Goal: Task Accomplishment & Management: Use online tool/utility

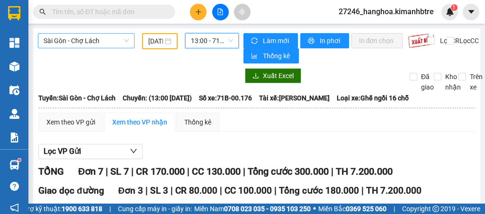
click at [84, 37] on span "Sài Gòn - Chợ Lách" at bounding box center [86, 41] width 85 height 14
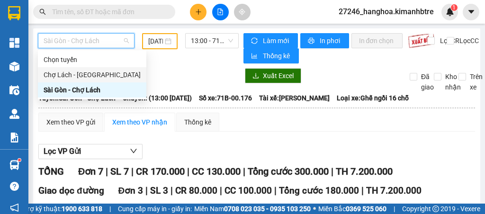
click at [80, 71] on div "Chợ Lách - [GEOGRAPHIC_DATA]" at bounding box center [92, 75] width 97 height 10
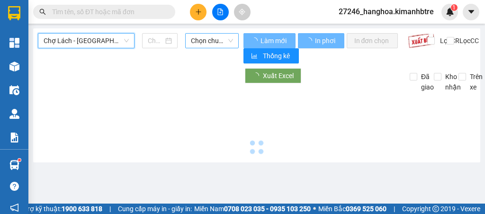
type input "[DATE]"
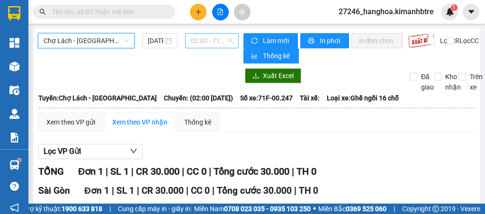
click at [218, 40] on span "02:00 - 71F-00.247" at bounding box center [212, 41] width 42 height 14
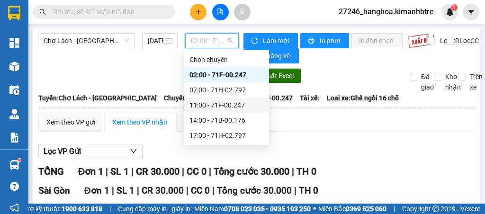
click at [234, 107] on div "11:00 - 71F-00.247" at bounding box center [226, 105] width 74 height 10
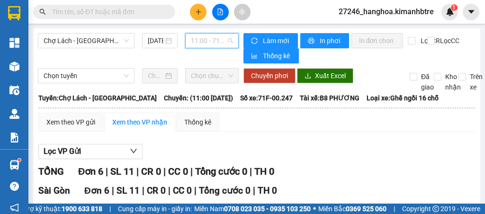
click at [213, 40] on span "11:00 - 71F-00.247" at bounding box center [212, 41] width 42 height 14
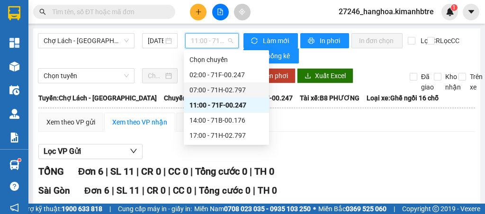
click at [219, 92] on div "07:00 - 71H-02.797" at bounding box center [226, 90] width 74 height 10
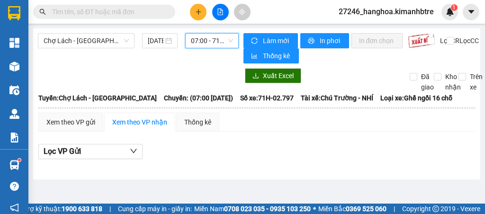
click at [197, 13] on icon "plus" at bounding box center [198, 12] width 7 height 7
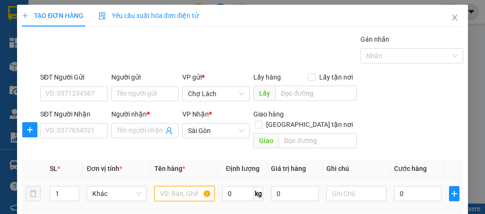
click at [176, 186] on input "text" at bounding box center [184, 193] width 60 height 15
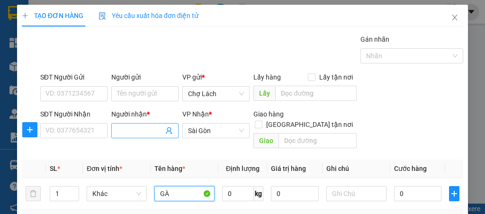
type input "GÀ"
click at [119, 129] on input "Người nhận *" at bounding box center [140, 130] width 46 height 10
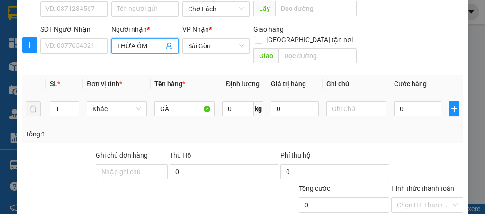
scroll to position [126, 0]
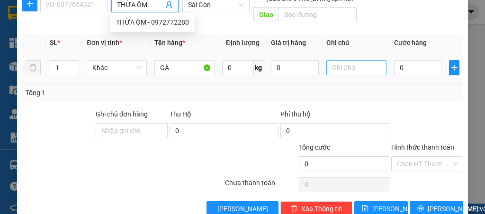
type input "THỪA ÔM"
click at [338, 60] on input "text" at bounding box center [356, 67] width 60 height 15
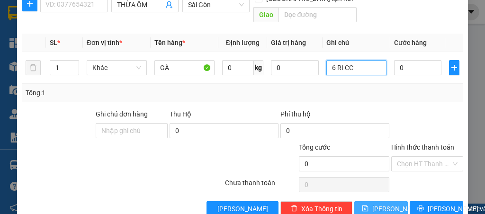
type input "6 RI CC"
click at [388, 201] on button "[PERSON_NAME]" at bounding box center [380, 208] width 53 height 15
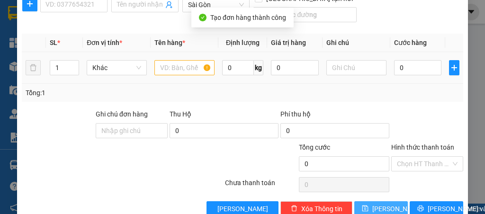
scroll to position [0, 0]
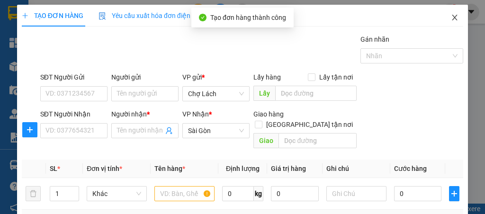
click at [451, 19] on icon "close" at bounding box center [454, 18] width 8 height 8
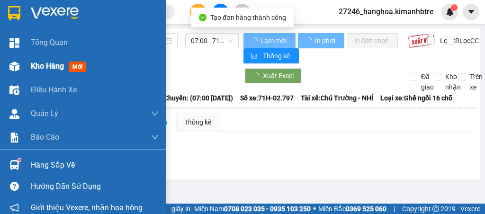
click at [17, 69] on img at bounding box center [14, 67] width 10 height 10
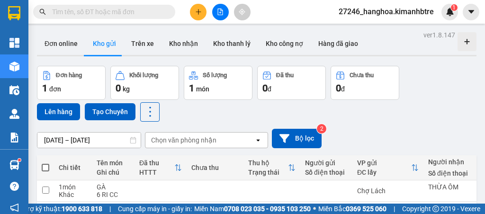
click at [43, 167] on span at bounding box center [46, 168] width 8 height 8
click at [45, 163] on input "checkbox" at bounding box center [45, 163] width 0 height 0
checkbox input "true"
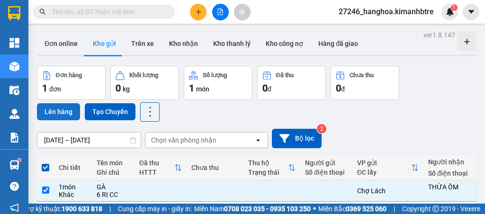
click at [59, 111] on button "Lên hàng" at bounding box center [58, 111] width 43 height 17
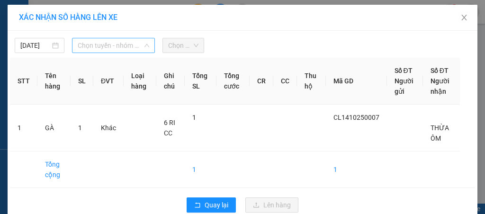
click at [125, 42] on span "Chọn tuyến - nhóm tuyến" at bounding box center [113, 45] width 71 height 14
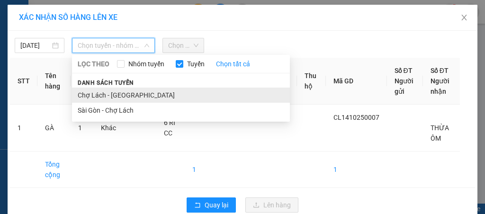
click at [108, 91] on li "Chợ Lách - [GEOGRAPHIC_DATA]" at bounding box center [181, 95] width 218 height 15
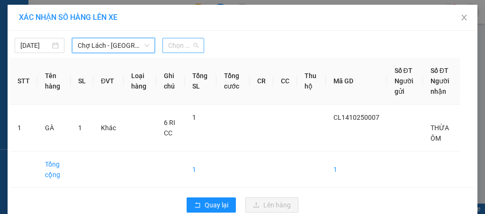
click at [174, 48] on span "Chọn chuyến" at bounding box center [183, 45] width 30 height 14
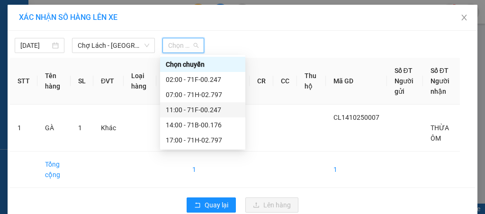
click at [185, 107] on div "11:00 - 71F-00.247" at bounding box center [203, 110] width 74 height 10
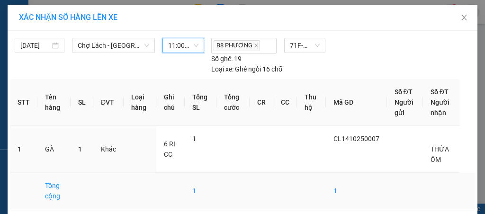
scroll to position [37, 0]
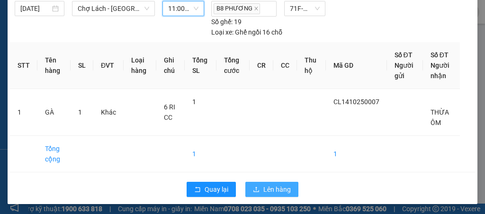
click at [273, 184] on span "Lên hàng" at bounding box center [276, 189] width 27 height 10
